Goal: Submit feedback/report problem

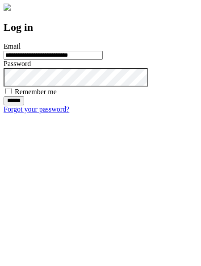
click at [24, 105] on input "******" at bounding box center [14, 101] width 21 height 9
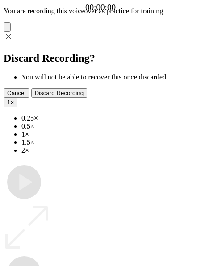
type input "**********"
